Goal: Task Accomplishment & Management: Use online tool/utility

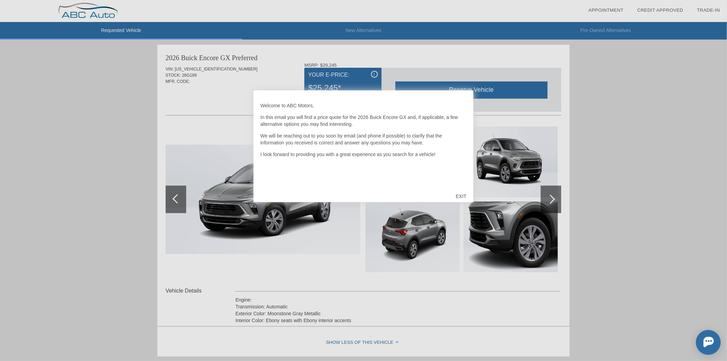
click at [459, 196] on div "EXIT" at bounding box center [461, 196] width 24 height 21
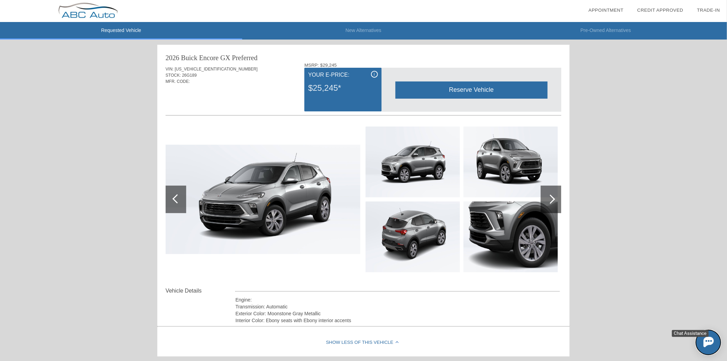
click at [713, 340] on img at bounding box center [708, 341] width 10 height 10
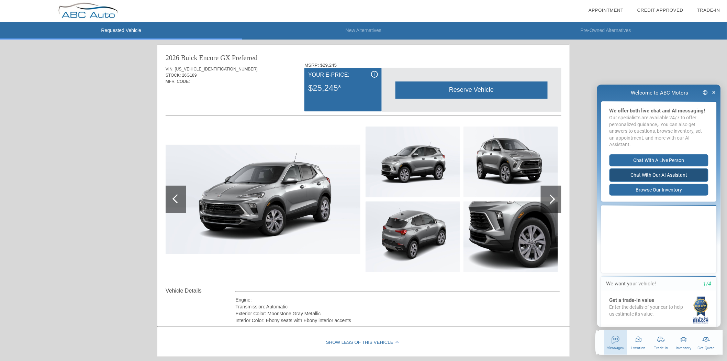
click at [661, 181] on button "Chat with our AI Assistant" at bounding box center [658, 174] width 99 height 13
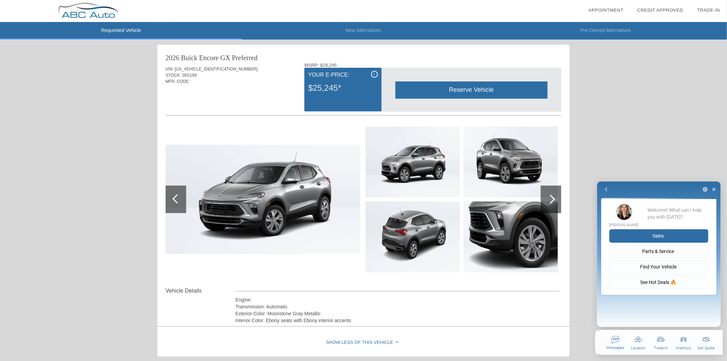
click at [666, 232] on button "Sales" at bounding box center [658, 235] width 99 height 13
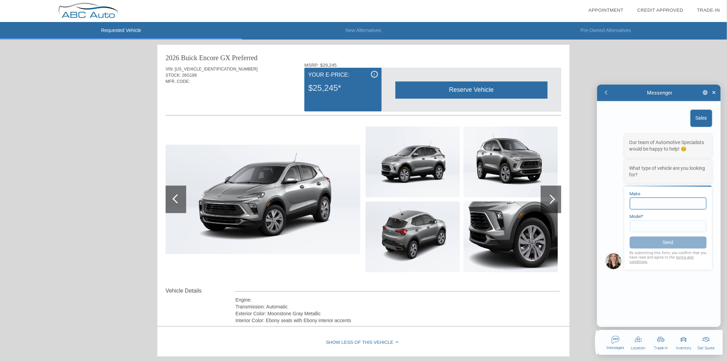
click at [665, 204] on input at bounding box center [667, 203] width 77 height 12
type input "Buick"
type input "Encore"
click at [677, 238] on button "Send" at bounding box center [667, 242] width 77 height 13
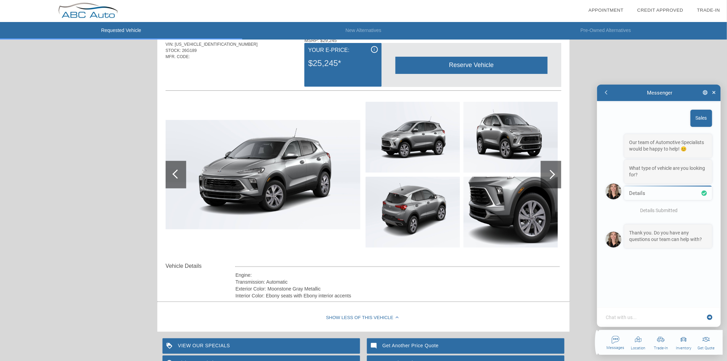
scroll to position [38, 0]
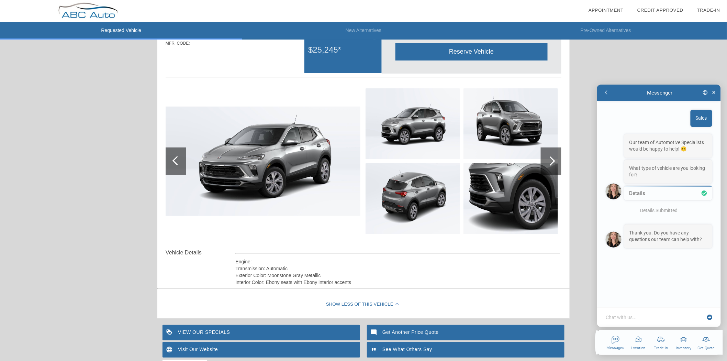
click at [650, 317] on textarea at bounding box center [655, 316] width 100 height 7
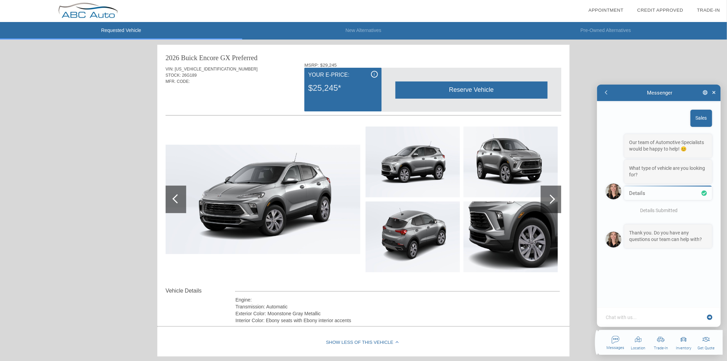
type textarea "x"
type textarea "m"
type textarea "x"
type textarea "ma"
type textarea "x"
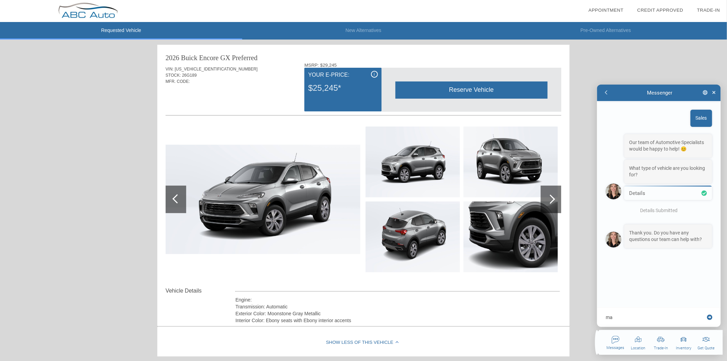
type textarea "may"
type textarea "x"
type textarea "mayb"
type textarea "x"
type textarea "maybe"
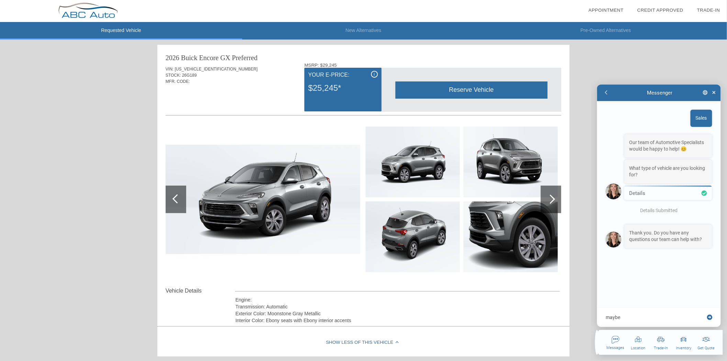
type textarea "x"
type textarea "maybe!"
type textarea "x"
type textarea "maybe"
type textarea "x"
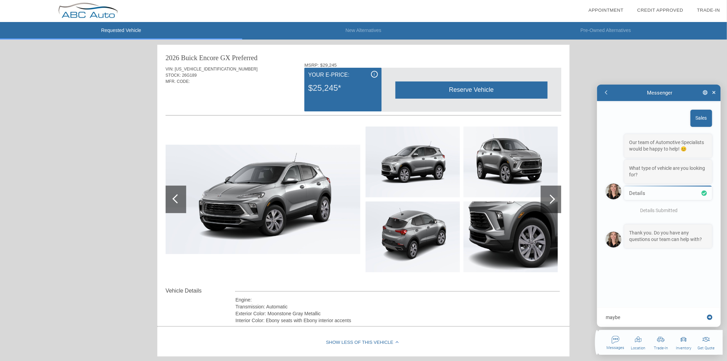
type textarea "mayb"
type textarea "x"
type textarea "may"
type textarea "x"
type textarea "ma"
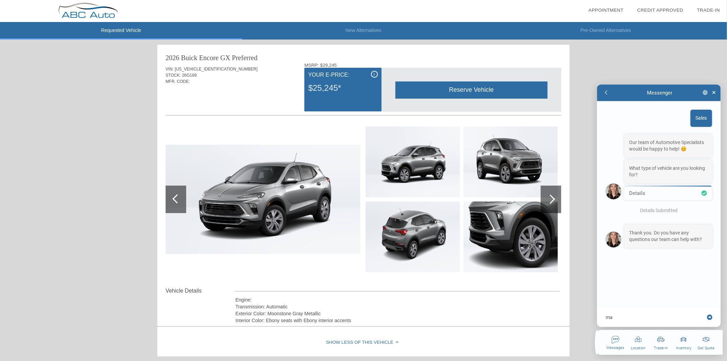
type textarea "x"
type textarea "m"
type textarea "x"
type textarea "y"
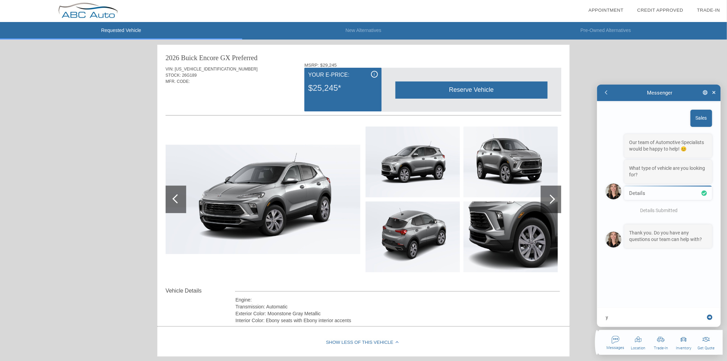
type textarea "x"
type textarea "ye"
type textarea "x"
type textarea "yea"
type textarea "x"
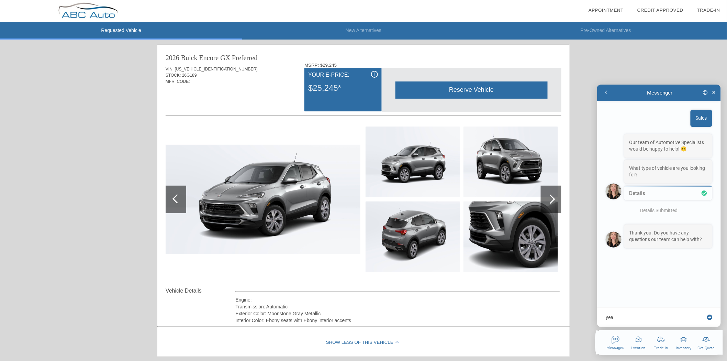
type textarea "yeah"
type textarea "x"
type textarea "yeah"
type textarea "x"
type textarea "yeah t"
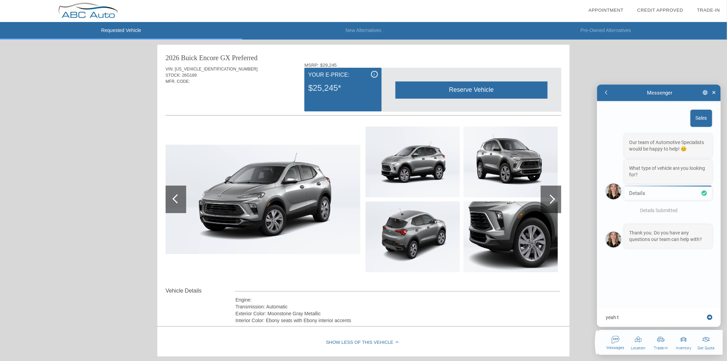
type textarea "x"
type textarea "yeah th"
type textarea "x"
type textarea "yeah tha"
type textarea "x"
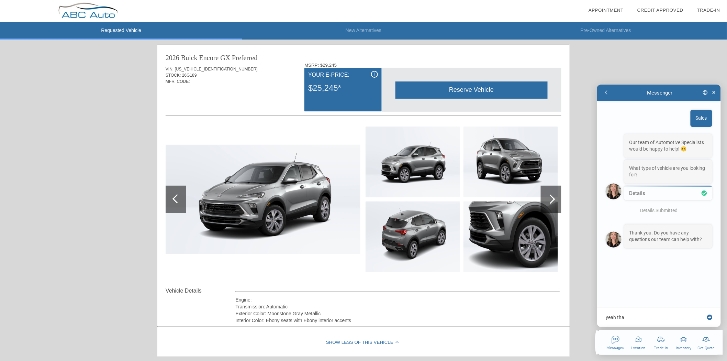
type textarea "yeah that"
type textarea "x"
type textarea "yeah that"
type textarea "x"
type textarea "yeah that w"
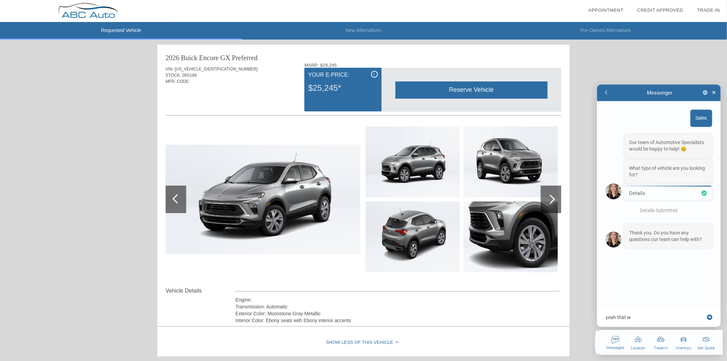
type textarea "x"
type textarea "yeah that wo"
type textarea "x"
type textarea "yeah that wou"
type textarea "x"
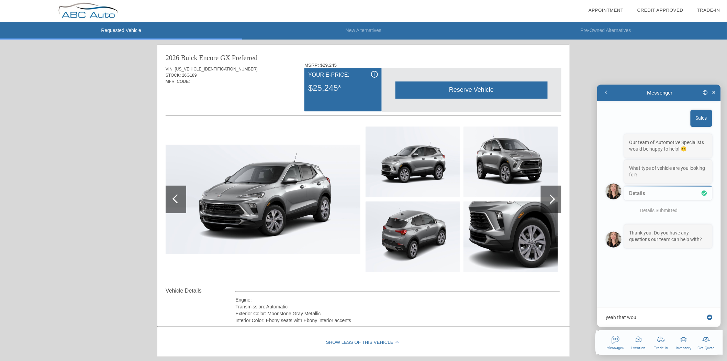
type textarea "yeah that woul"
type textarea "x"
type textarea "yeah that would"
type textarea "x"
type textarea "yeah that would"
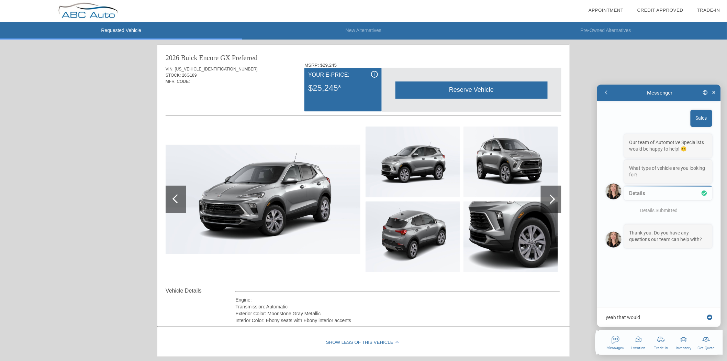
type textarea "x"
type textarea "yeah that would b"
type textarea "x"
type textarea "yeah that would be"
type textarea "x"
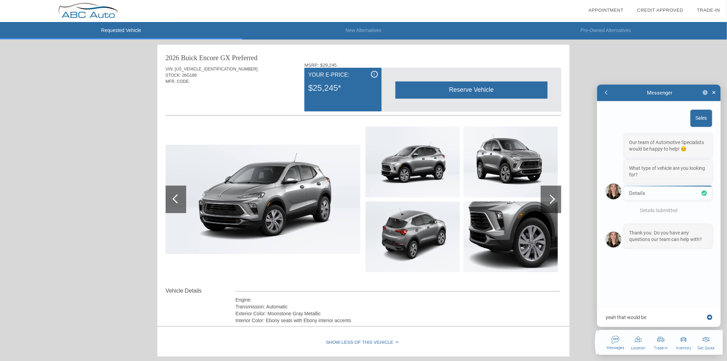
type textarea "yeah that would be"
type textarea "x"
type textarea "yeah that would be gr"
type textarea "x"
type textarea "yeah that would be gre"
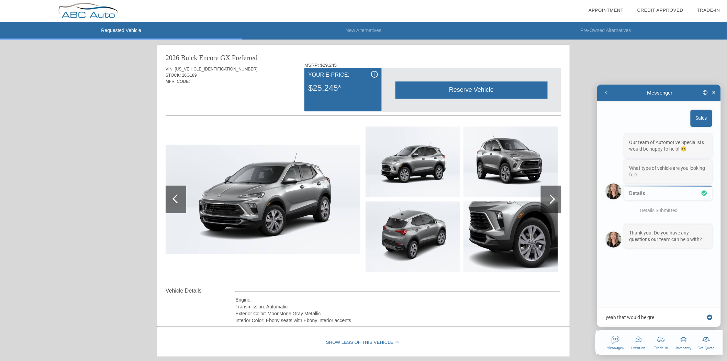
type textarea "x"
type textarea "yeah that would be grea"
type textarea "x"
type textarea "yeah that would be great"
type textarea "x"
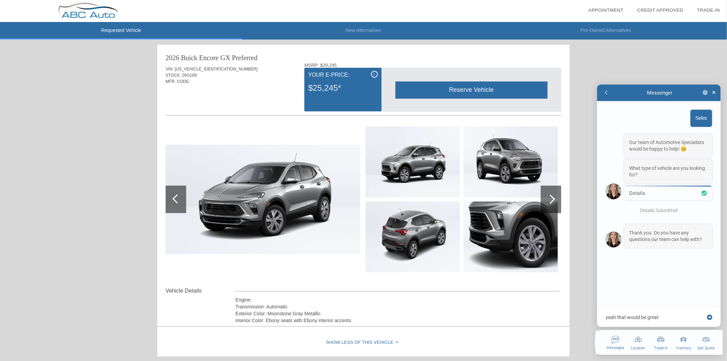
type textarea "yeah that would be great!"
type textarea "x"
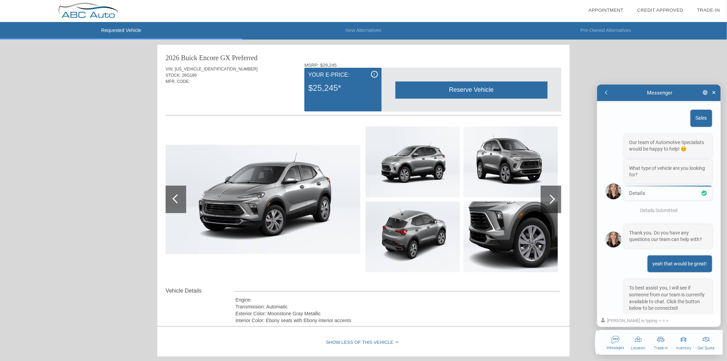
scroll to position [53, 0]
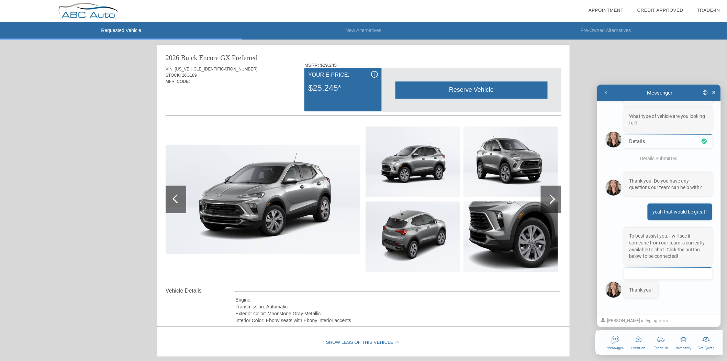
type textarea "x"
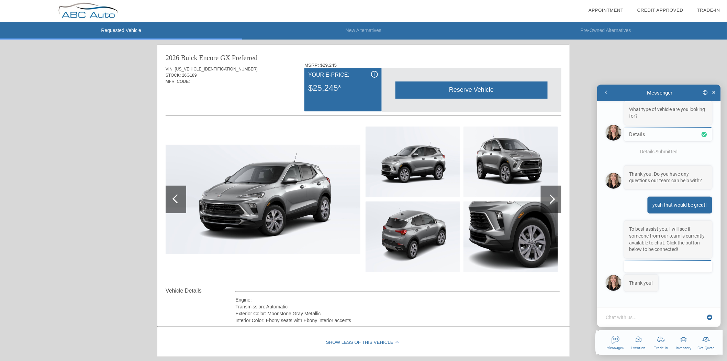
scroll to position [78, 0]
click at [651, 260] on div at bounding box center [668, 266] width 88 height 12
click at [659, 269] on div at bounding box center [668, 266] width 88 height 12
click at [659, 267] on div at bounding box center [668, 266] width 88 height 12
click at [669, 249] on p "To best assist you, I will see if someone from our team is currently available …" at bounding box center [668, 238] width 78 height 27
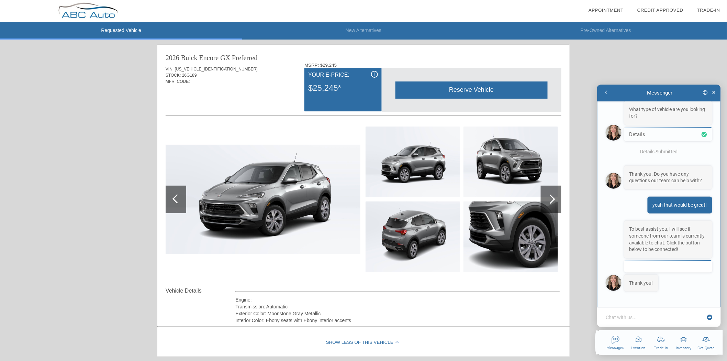
scroll to position [79, 0]
click at [673, 264] on div at bounding box center [668, 266] width 88 height 12
click at [365, 31] on li "New Alternatives" at bounding box center [363, 31] width 242 height 18
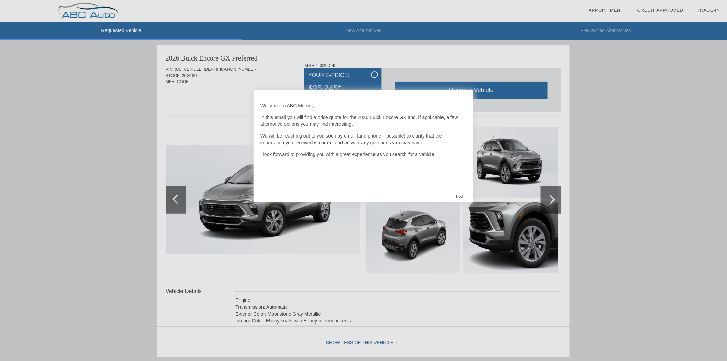
click at [459, 191] on div "EXIT" at bounding box center [461, 196] width 24 height 21
click at [466, 195] on div "EXIT" at bounding box center [461, 196] width 24 height 21
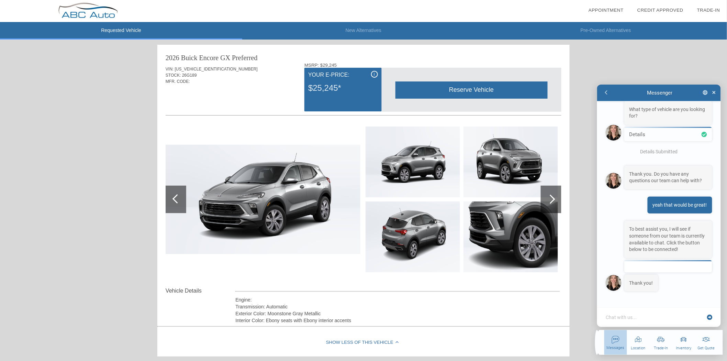
click at [617, 345] on div "button" at bounding box center [615, 345] width 23 height 25
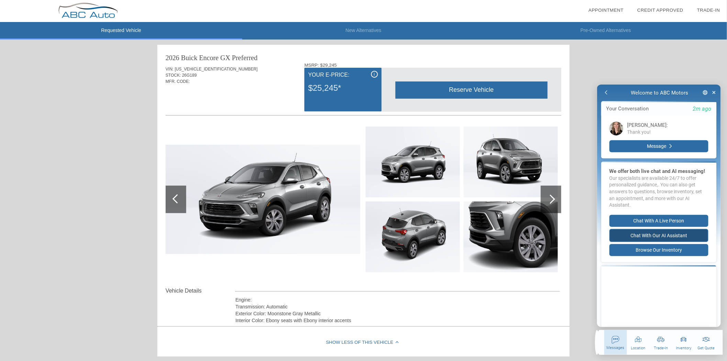
click at [670, 242] on button "Chat with our AI Assistant" at bounding box center [658, 234] width 99 height 13
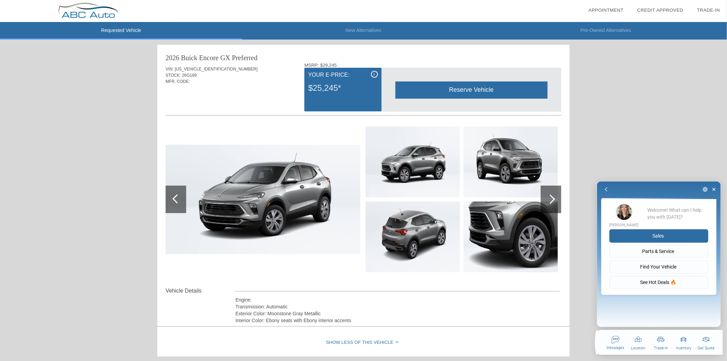
click at [663, 237] on button "Sales" at bounding box center [658, 235] width 99 height 13
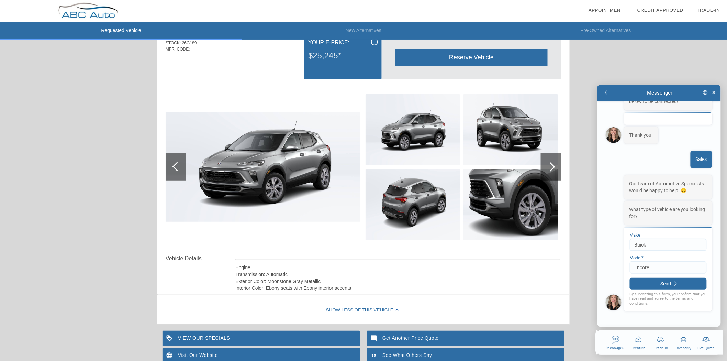
scroll to position [76, 0]
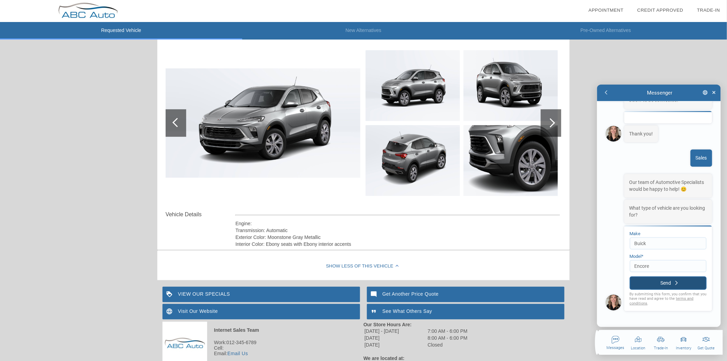
click at [665, 282] on button "Send" at bounding box center [667, 282] width 77 height 13
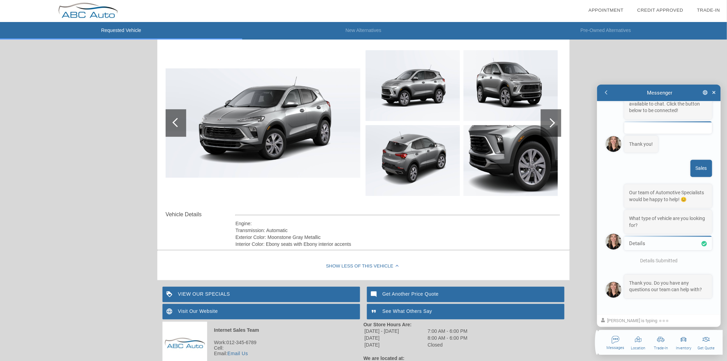
scroll to position [237, 0]
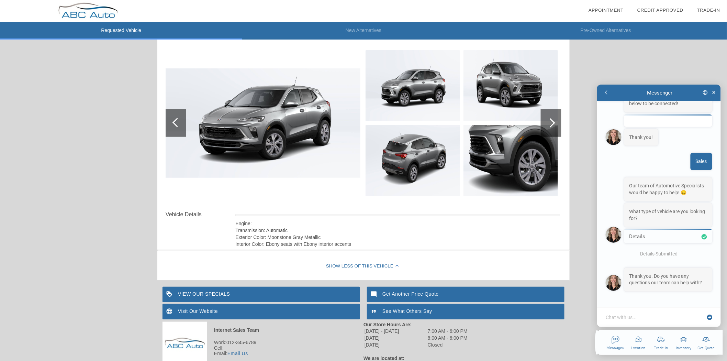
click at [665, 313] on textarea at bounding box center [655, 316] width 100 height 7
type textarea "x"
type textarea "y"
type textarea "x"
type textarea "ye"
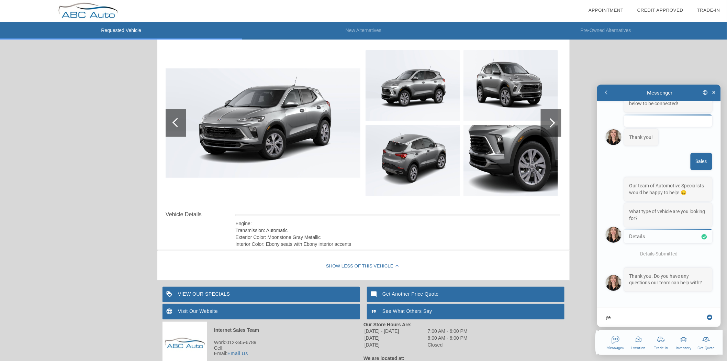
type textarea "x"
type textarea "yes"
type textarea "x"
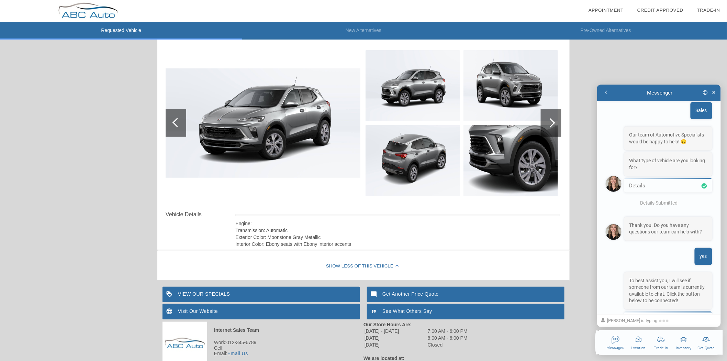
scroll to position [334, 0]
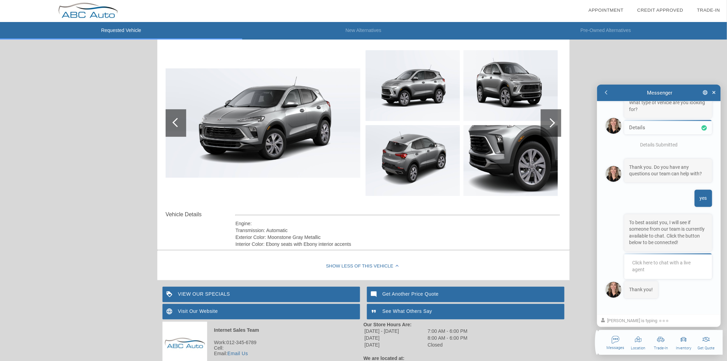
type textarea "x"
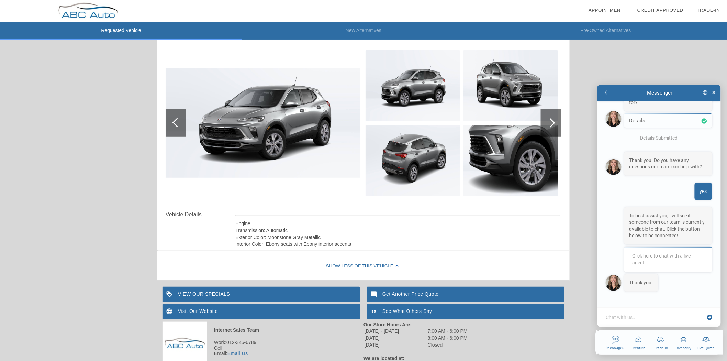
scroll to position [360, 0]
click at [689, 91] on div "Messenger" at bounding box center [659, 92] width 82 height 7
click at [703, 92] on icon "button" at bounding box center [704, 92] width 5 height 5
click at [690, 93] on div at bounding box center [658, 219] width 136 height 282
click at [649, 319] on textarea at bounding box center [655, 316] width 100 height 7
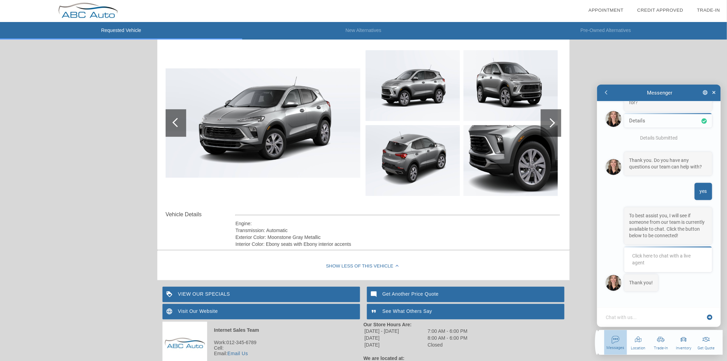
click at [616, 345] on div "button" at bounding box center [615, 345] width 23 height 25
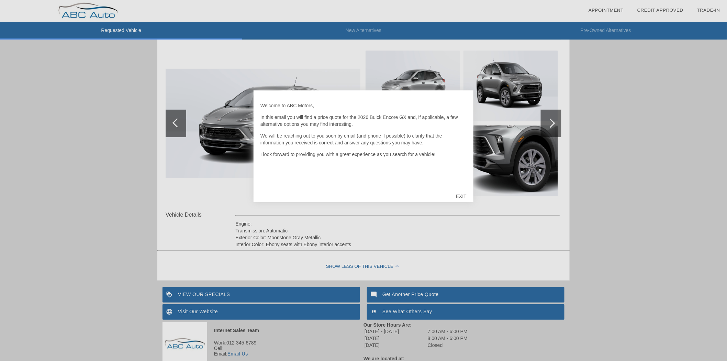
click at [462, 190] on div "EXIT" at bounding box center [461, 196] width 24 height 21
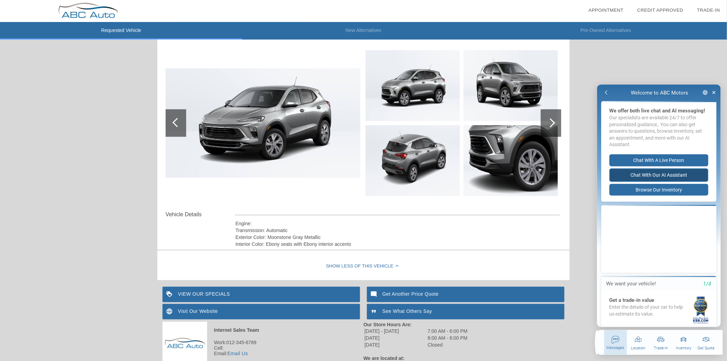
click at [668, 179] on button "Chat with our AI Assistant" at bounding box center [658, 174] width 99 height 13
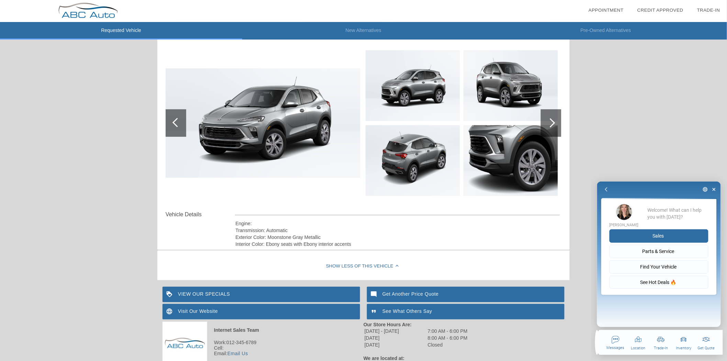
click at [659, 237] on button "Sales" at bounding box center [658, 235] width 99 height 13
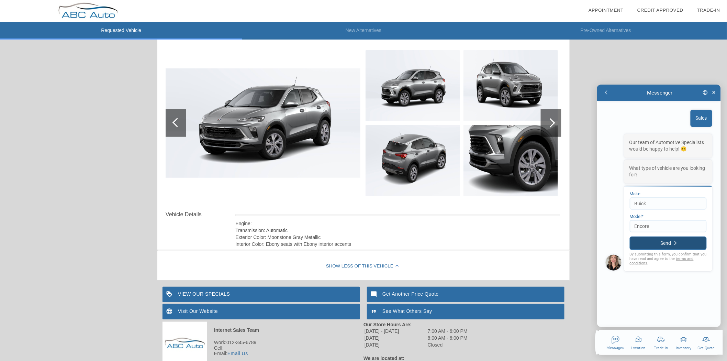
click at [659, 237] on button "Send" at bounding box center [667, 242] width 77 height 13
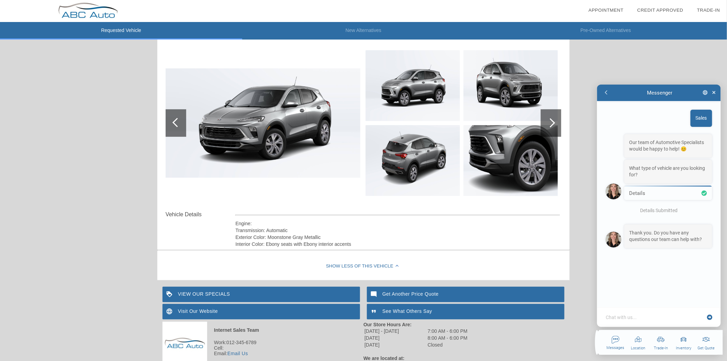
click at [659, 315] on textarea at bounding box center [655, 316] width 100 height 7
type textarea "x"
type textarea "y"
type textarea "x"
type textarea "ye"
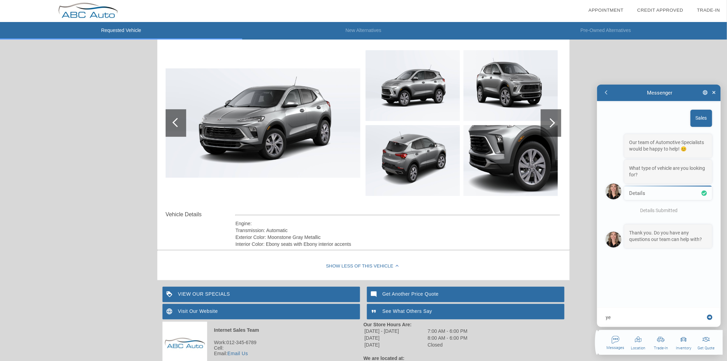
type textarea "x"
type textarea "yes"
type textarea "x"
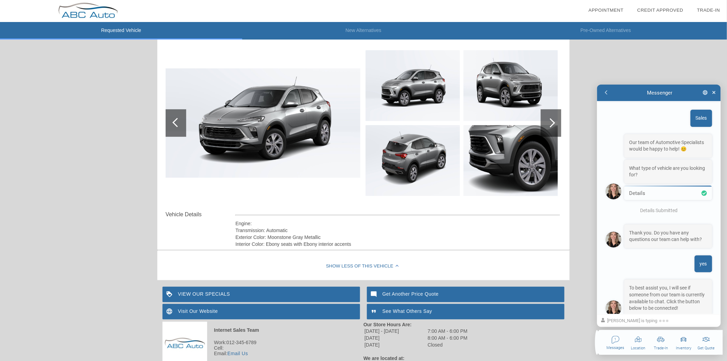
scroll to position [53, 0]
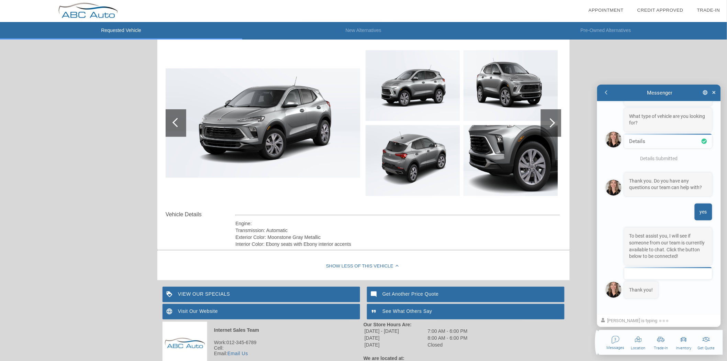
type textarea "x"
